Goal: Information Seeking & Learning: Learn about a topic

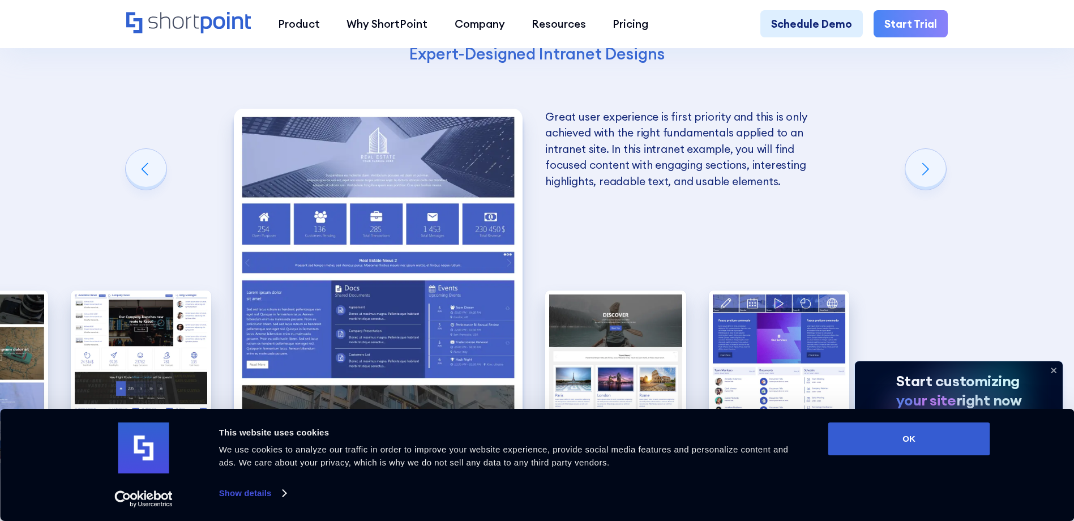
scroll to position [2207, 0]
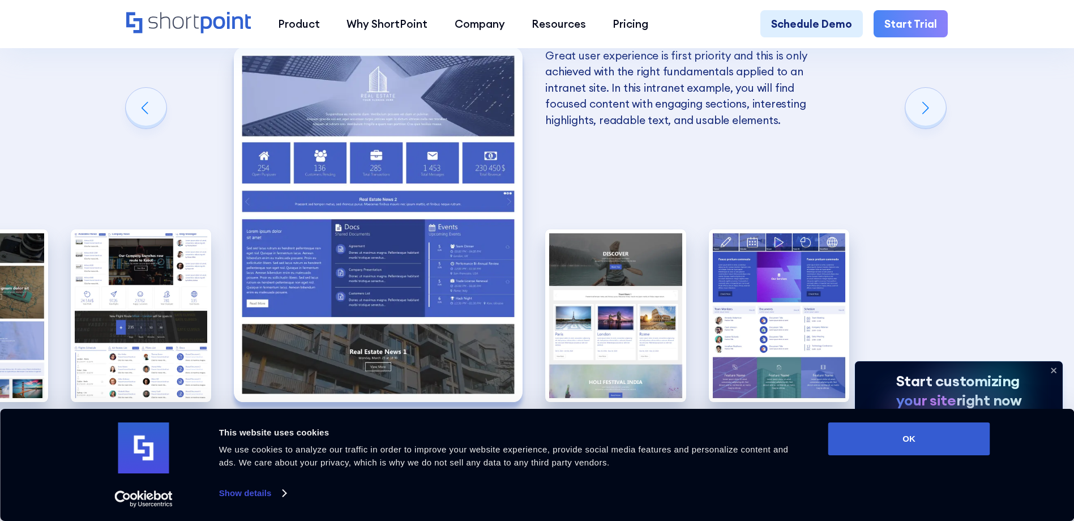
click at [966, 244] on div "Get Excellent SharePoint Intranet Examples With ShortPoint Designing an excelle…" at bounding box center [537, 36] width 1074 height 1063
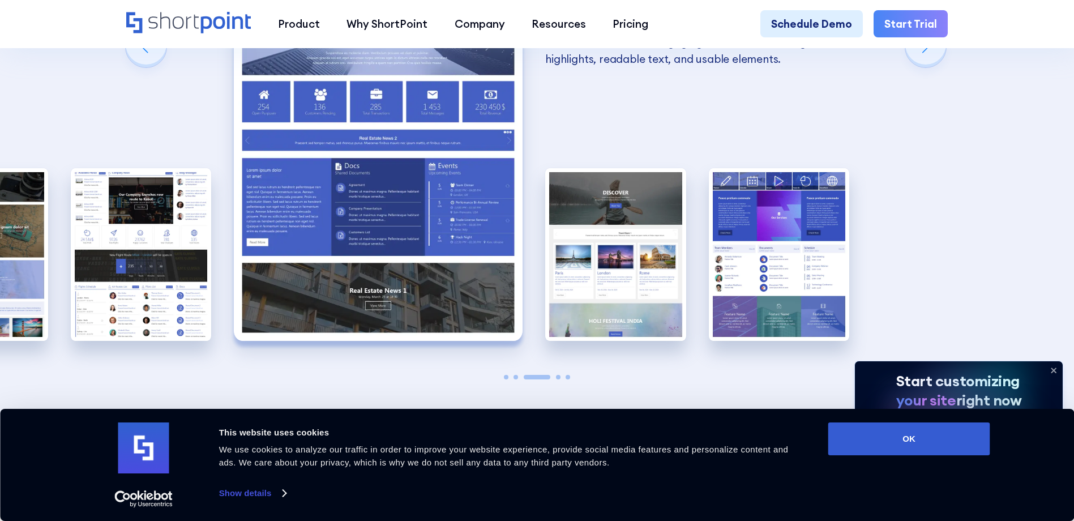
scroll to position [2377, 0]
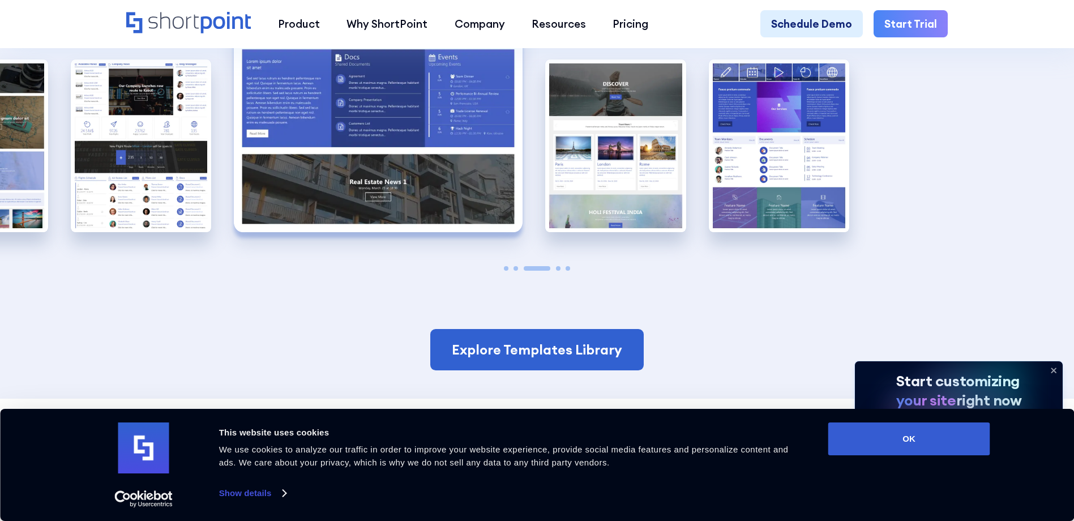
drag, startPoint x: 320, startPoint y: 287, endPoint x: 152, endPoint y: 280, distance: 168.8
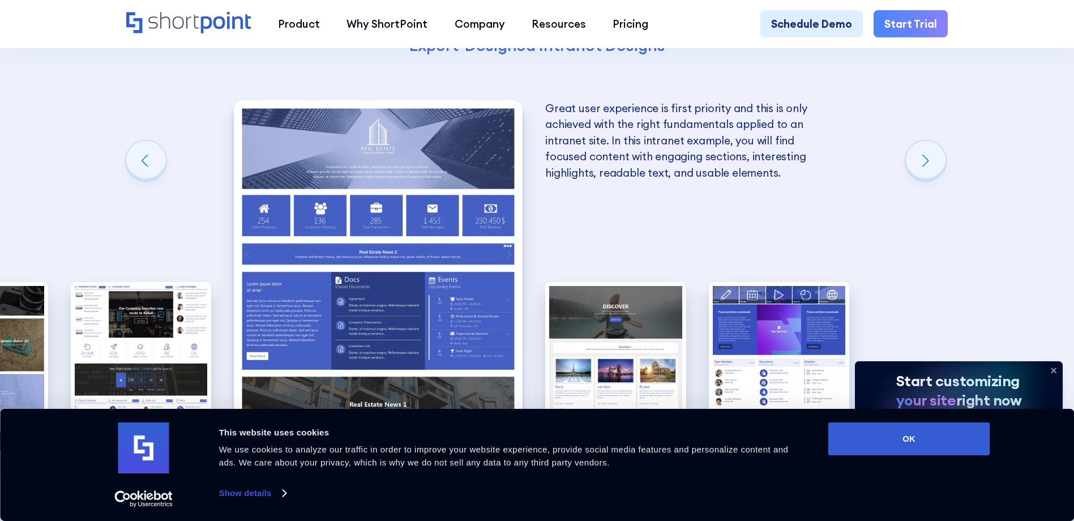
scroll to position [2151, 0]
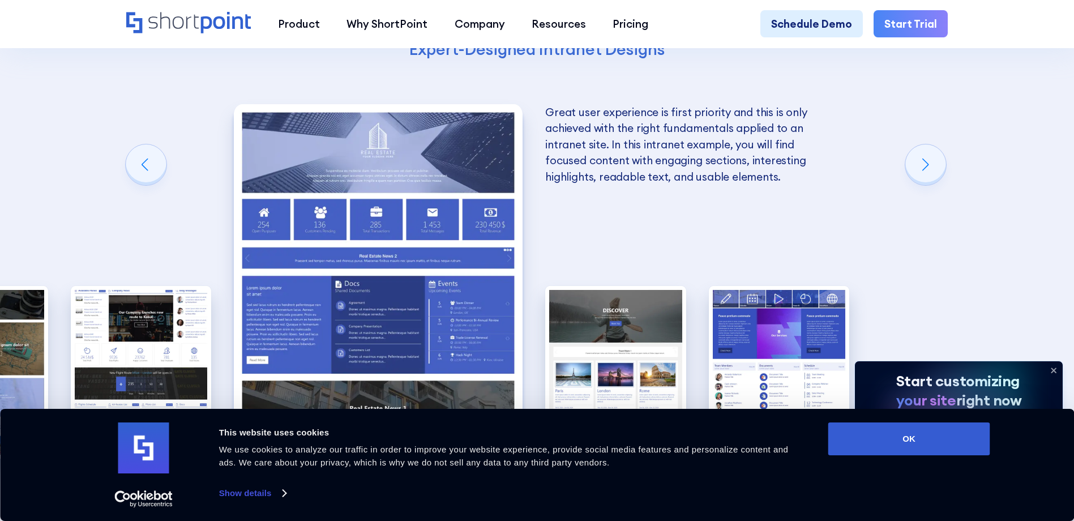
click at [67, 229] on div "This intranet design example shows a balanced use of images and text that guide…" at bounding box center [17, 280] width 221 height 441
click at [121, 188] on div "This intranet design example shows a balanced use of images and text that guide…" at bounding box center [17, 280] width 221 height 441
click at [148, 185] on div "Previous slide" at bounding box center [146, 164] width 41 height 41
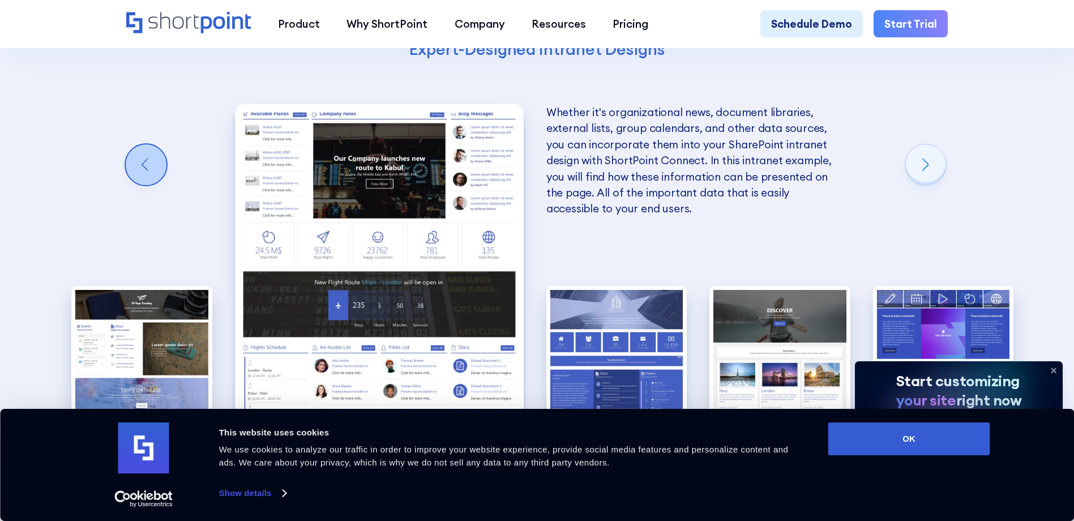
click at [161, 184] on div "Previous slide" at bounding box center [146, 164] width 41 height 41
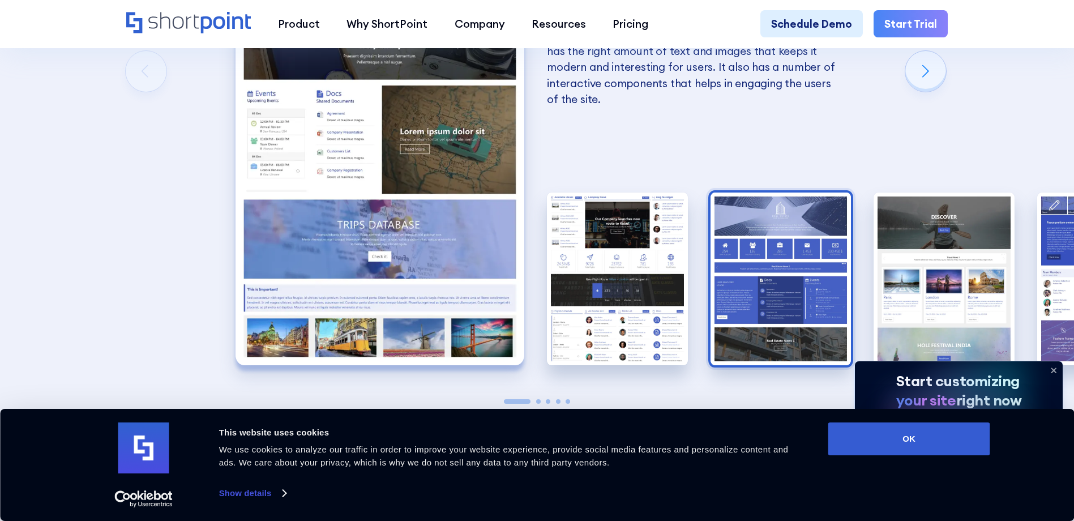
scroll to position [2264, 0]
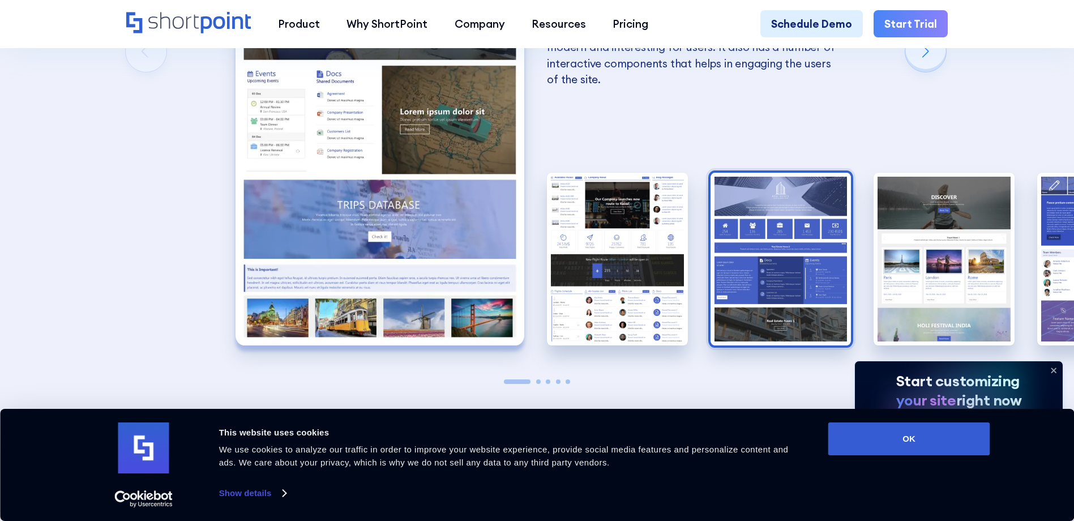
click at [785, 329] on img "3 / 5" at bounding box center [780, 259] width 141 height 173
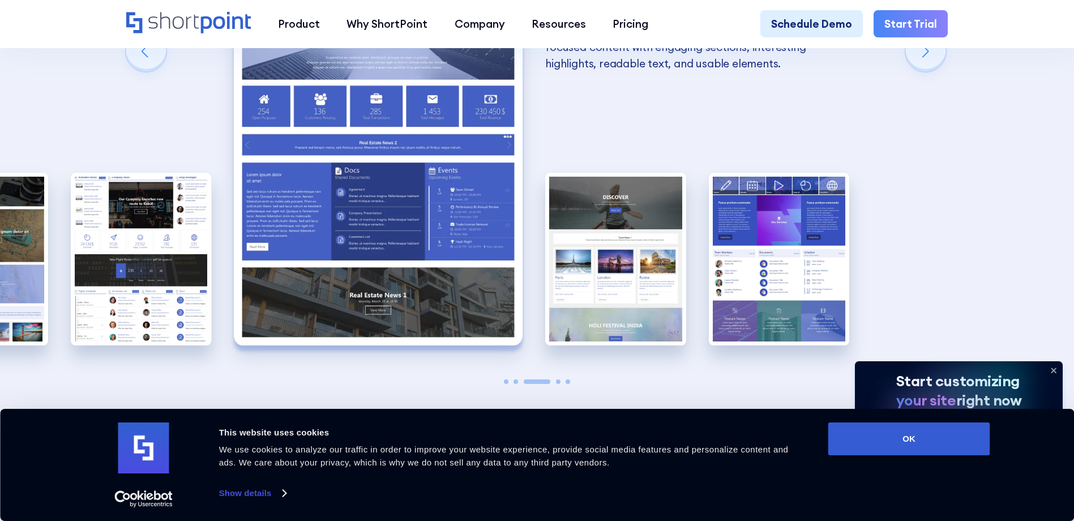
click at [320, 235] on img "3 / 5" at bounding box center [378, 168] width 289 height 354
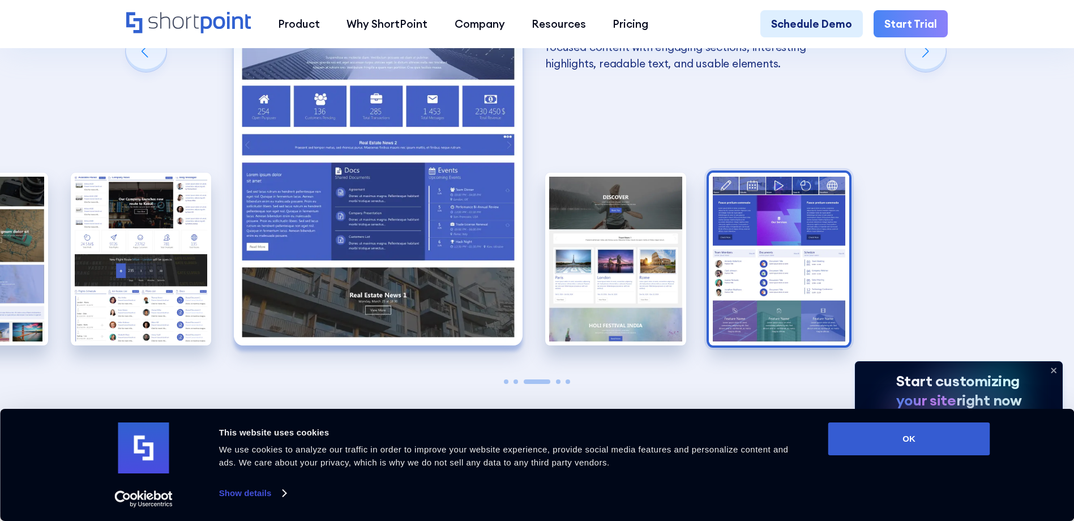
click at [783, 271] on img "5 / 5" at bounding box center [779, 259] width 141 height 173
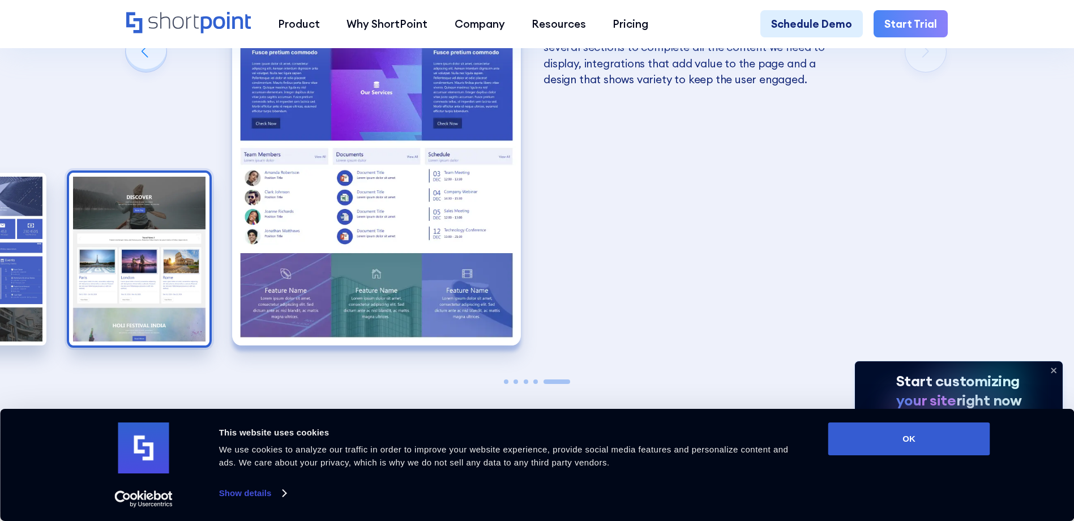
click at [139, 250] on img "4 / 5" at bounding box center [139, 259] width 141 height 173
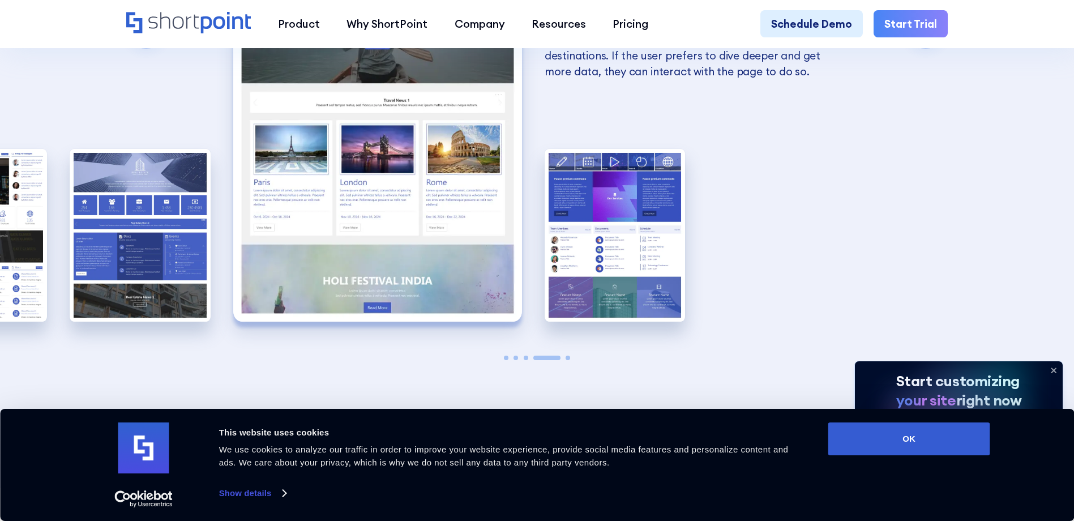
scroll to position [2321, 0]
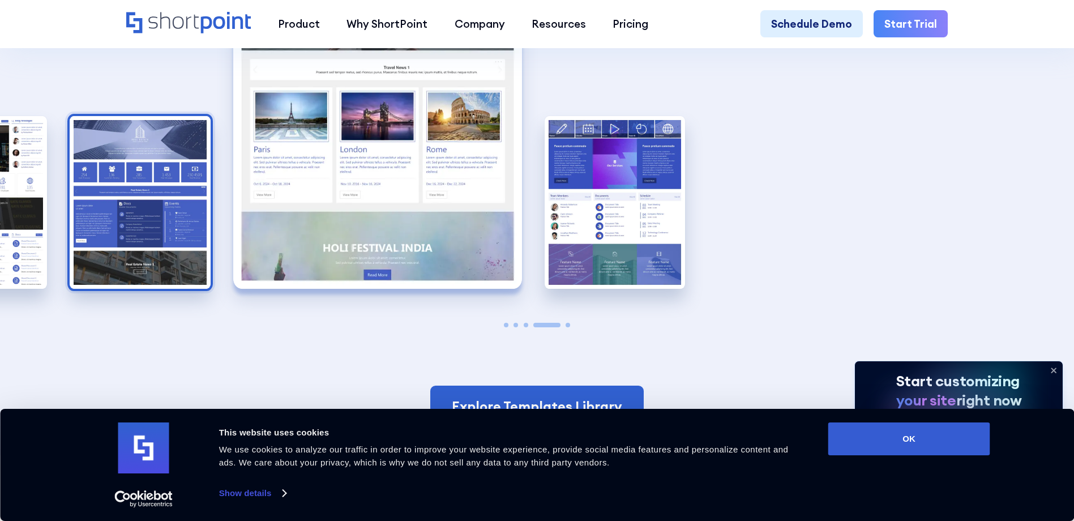
click at [172, 207] on img "3 / 5" at bounding box center [140, 202] width 141 height 173
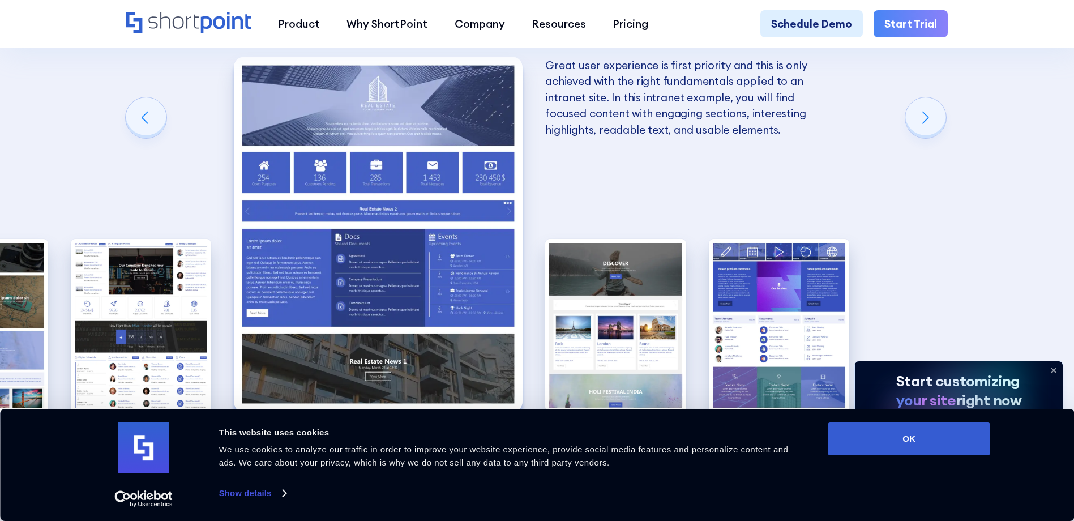
scroll to position [2207, 0]
